Goal: Navigation & Orientation: Find specific page/section

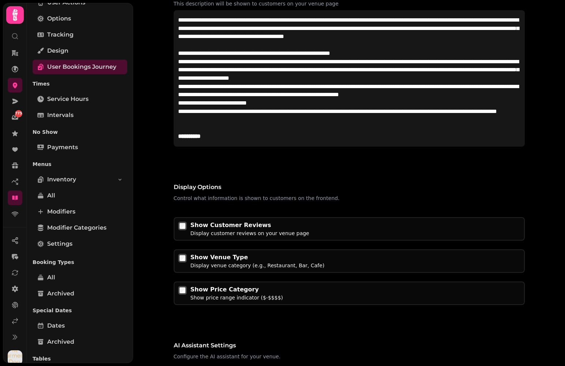
scroll to position [130, 0]
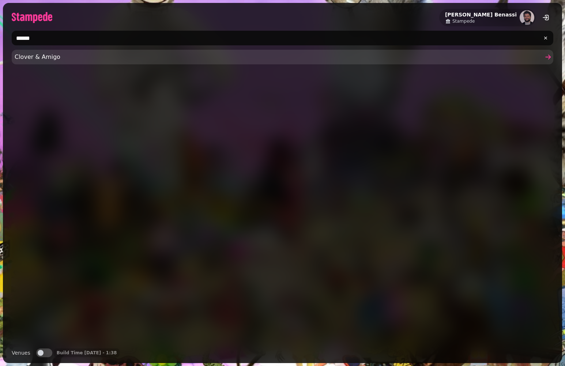
type input "******"
click at [42, 60] on span "Clover & Amigo" at bounding box center [279, 57] width 529 height 9
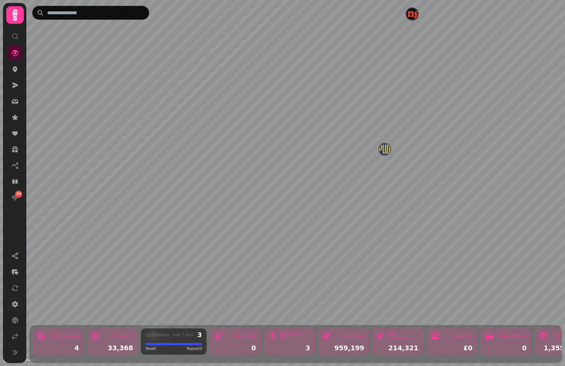
click at [15, 305] on icon at bounding box center [15, 304] width 6 height 7
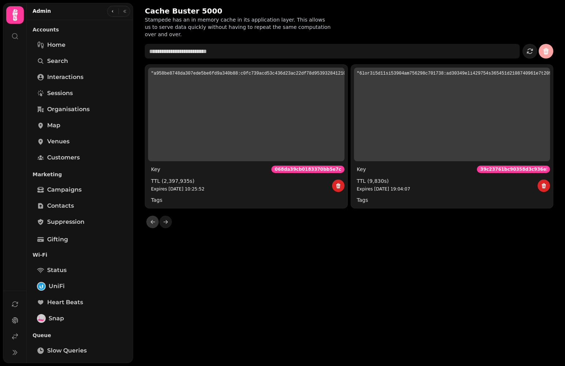
click at [59, 26] on p "Accounts" at bounding box center [80, 29] width 95 height 13
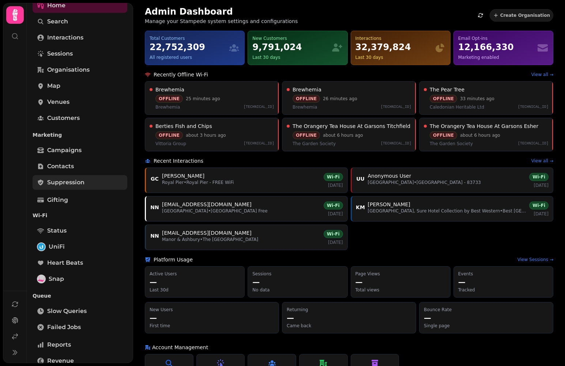
scroll to position [137, 0]
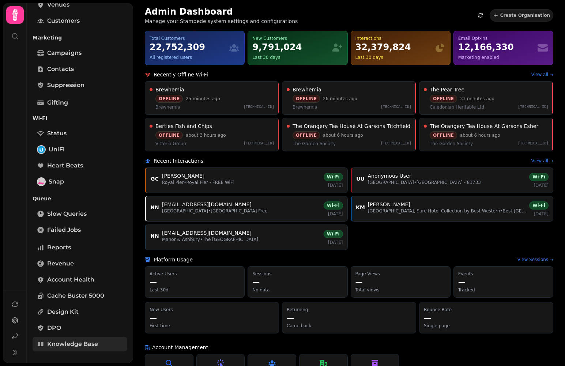
click at [74, 339] on link "Knowledge Base" at bounding box center [80, 344] width 95 height 15
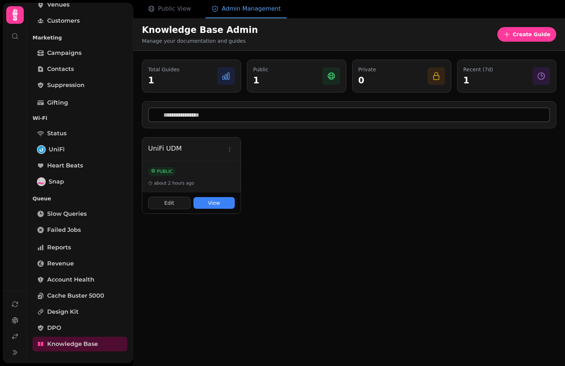
click at [213, 249] on div "Knowledge Base Admin Manage your documentation and guides Create Guide Total Gu…" at bounding box center [349, 201] width 432 height 366
click at [181, 8] on span "Public View" at bounding box center [174, 8] width 33 height 9
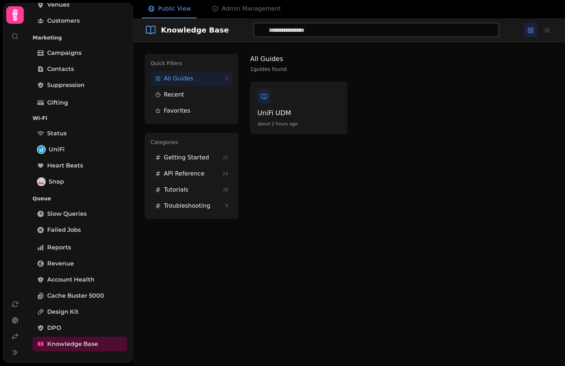
click at [298, 209] on div "All Guides 1 guides found UniFi UDM about 2 hours ago" at bounding box center [401, 136] width 303 height 165
click at [201, 179] on button "API Reference 24" at bounding box center [192, 174] width 82 height 15
click at [194, 189] on span "Tutorials" at bounding box center [192, 190] width 56 height 9
click at [191, 206] on span "Troubleshooting" at bounding box center [193, 206] width 59 height 9
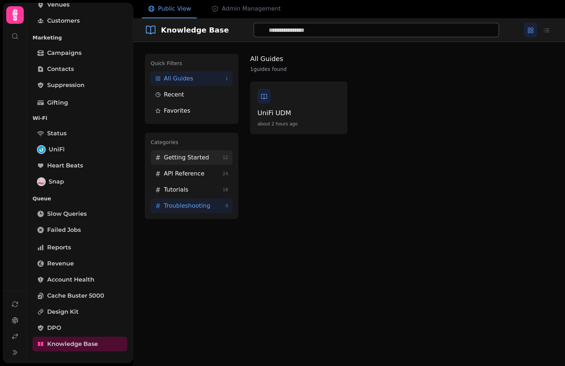
click at [191, 154] on span "Getting Started" at bounding box center [192, 157] width 56 height 9
click at [311, 196] on div "All Guides 1 guides found UniFi UDM about 2 hours ago" at bounding box center [401, 136] width 303 height 165
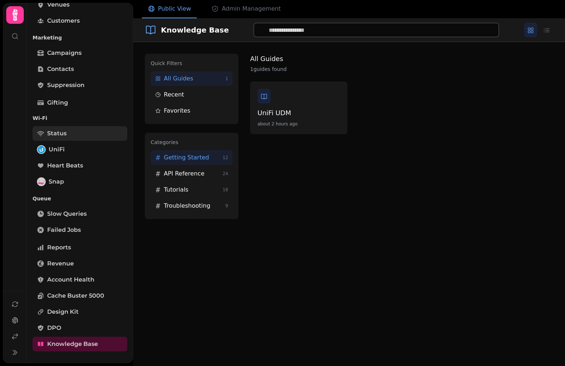
click at [69, 134] on link "Status" at bounding box center [80, 133] width 95 height 15
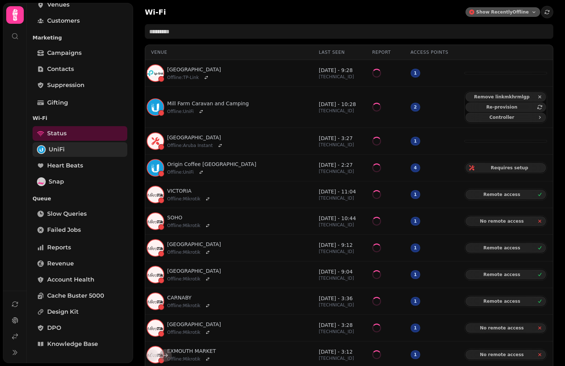
click at [68, 145] on link "UniFi" at bounding box center [80, 149] width 95 height 15
